Goal: Information Seeking & Learning: Compare options

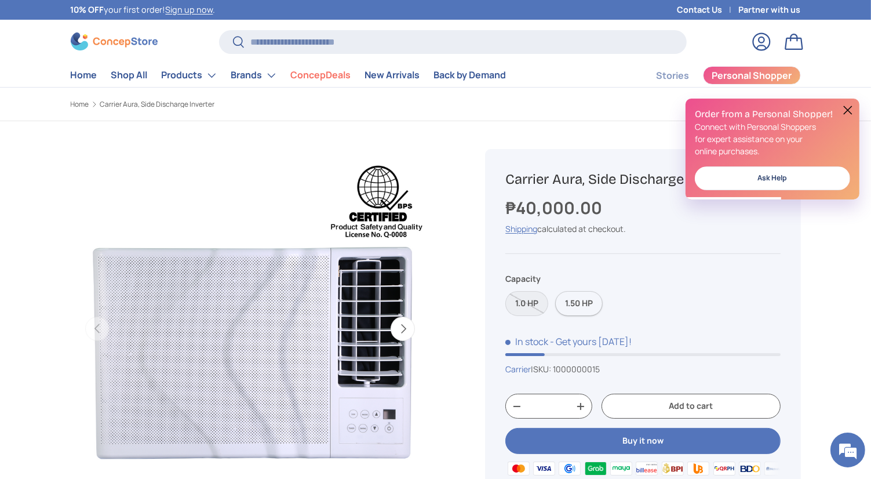
click at [590, 300] on label "1.50 HP" at bounding box center [579, 303] width 48 height 25
click at [532, 297] on label "1.0 HP" at bounding box center [527, 303] width 43 height 25
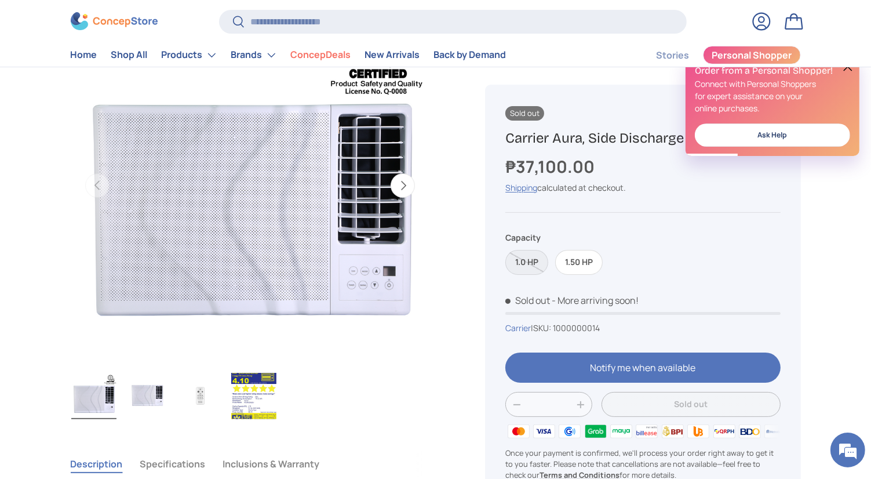
scroll to position [57, 0]
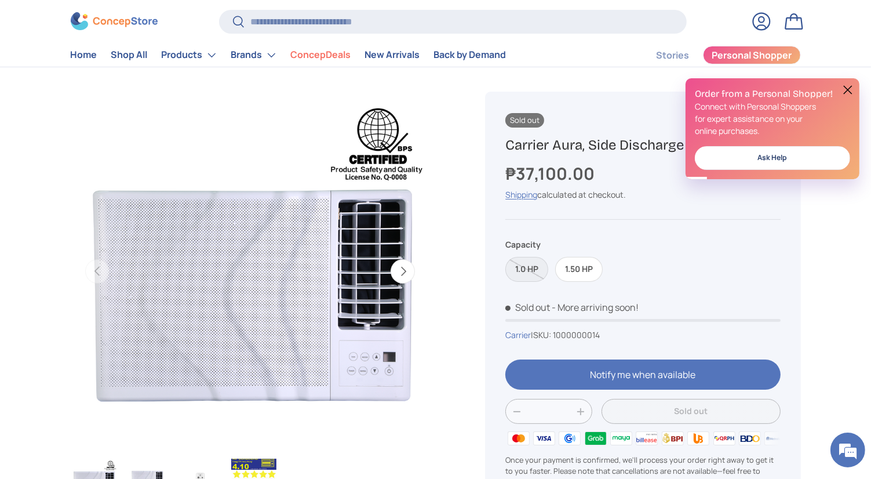
click at [858, 95] on div "Order from a Personal Shopper! Connect with Personal Shoppers for expert assist…" at bounding box center [773, 128] width 174 height 101
click at [843, 90] on button at bounding box center [848, 90] width 14 height 14
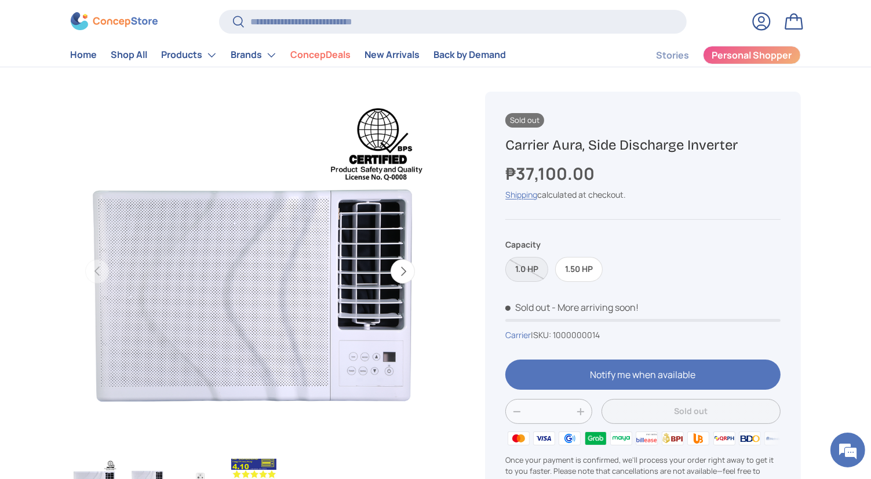
scroll to position [0, 0]
click at [544, 269] on label "1.0 HP" at bounding box center [527, 269] width 43 height 25
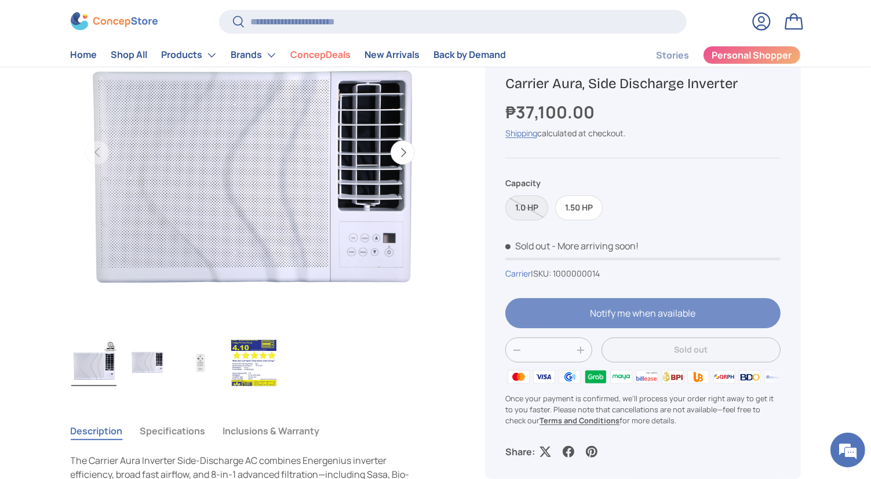
scroll to position [231, 0]
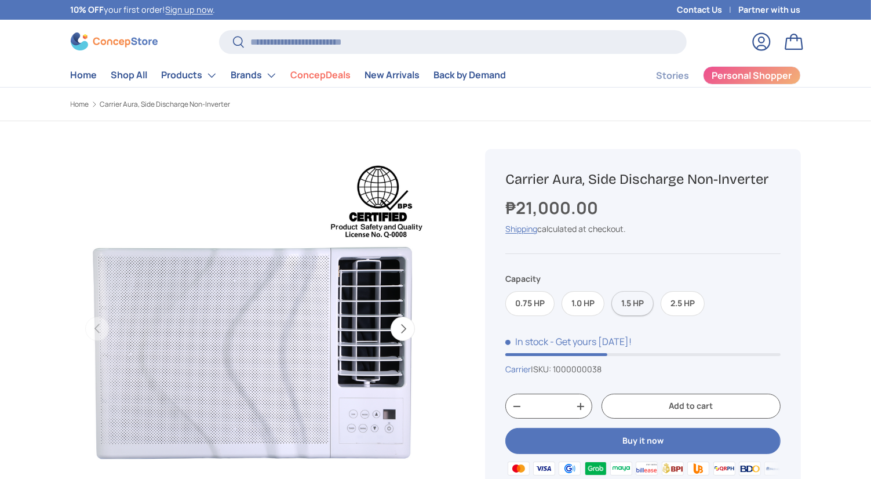
click at [642, 306] on label "1.5 HP" at bounding box center [633, 303] width 42 height 25
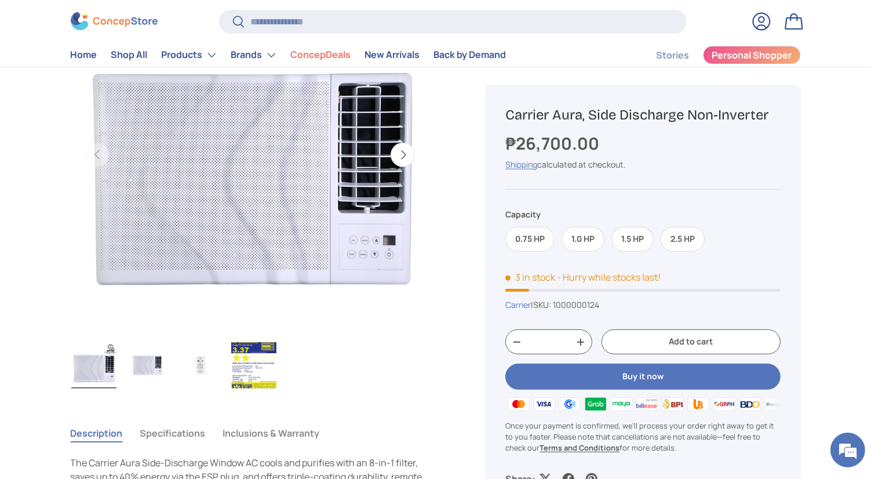
scroll to position [174, 0]
click at [150, 376] on img "Gallery Viewer" at bounding box center [147, 365] width 45 height 46
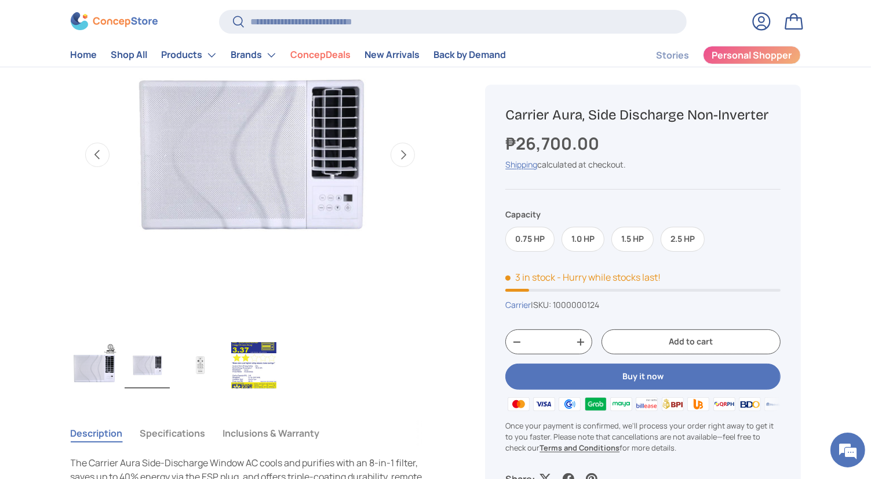
click at [197, 368] on img "Gallery Viewer" at bounding box center [200, 365] width 45 height 46
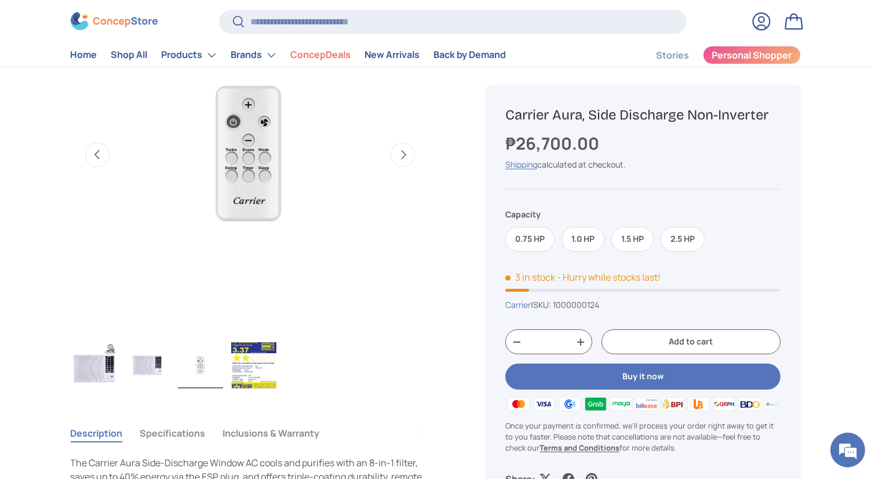
click at [274, 397] on div "Image 3 is now available in gallery view Previous Next Loading... Load image 1 …" at bounding box center [264, 181] width 387 height 468
click at [264, 374] on img "Gallery Viewer" at bounding box center [253, 365] width 45 height 46
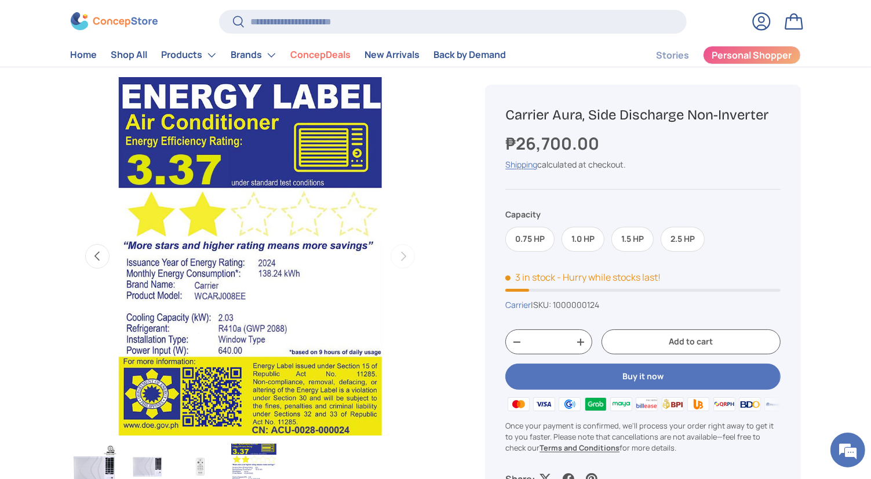
scroll to position [58, 0]
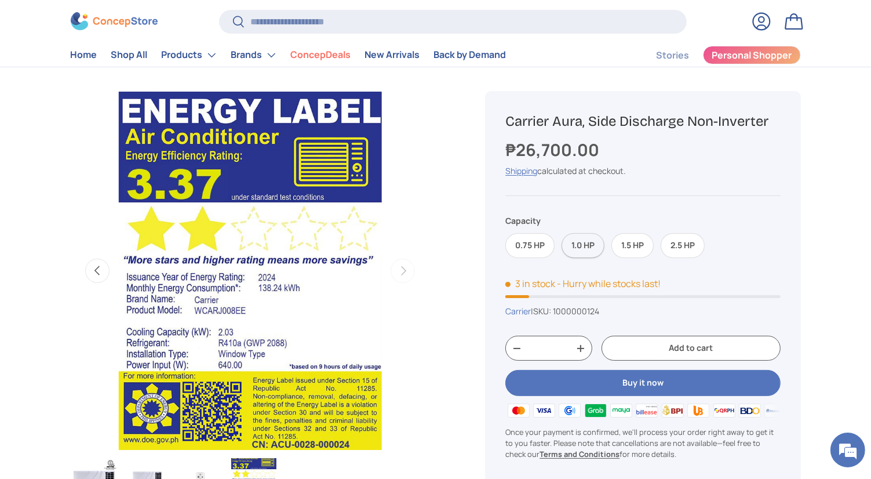
click at [587, 255] on label "1.0 HP" at bounding box center [583, 245] width 43 height 25
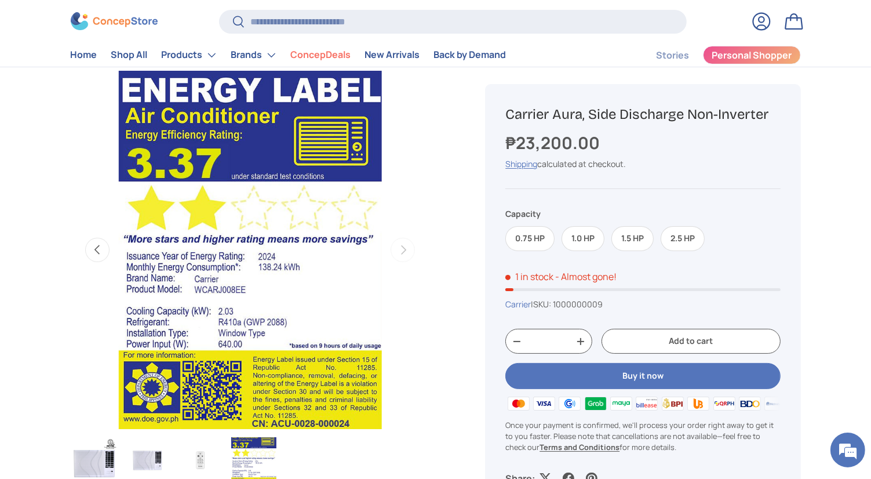
scroll to position [229, 0]
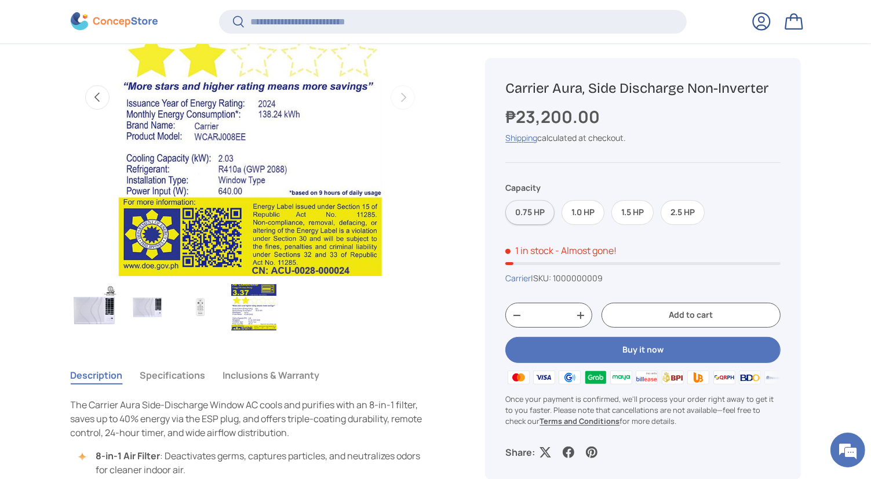
click at [552, 213] on label "0.75 HP" at bounding box center [530, 212] width 49 height 25
click at [681, 211] on label "2.5 HP" at bounding box center [683, 212] width 44 height 25
